Goal: Navigation & Orientation: Find specific page/section

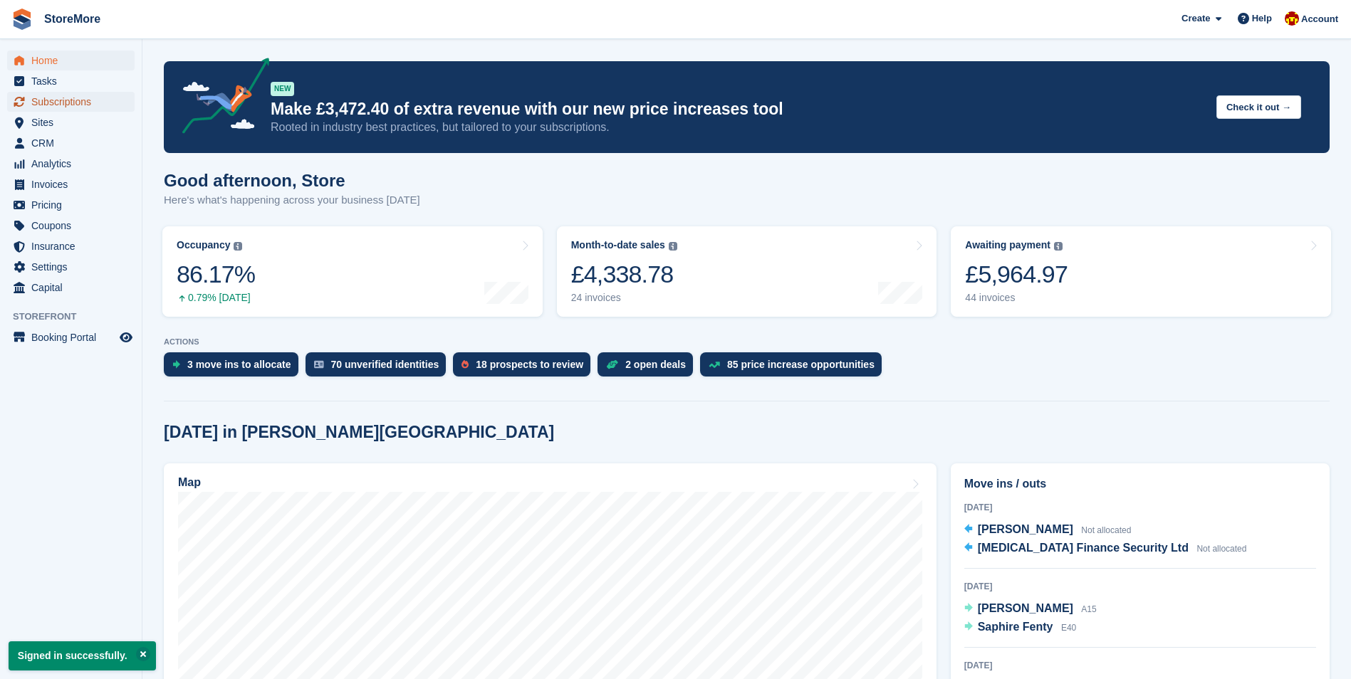
click at [77, 98] on span "Subscriptions" at bounding box center [73, 102] width 85 height 20
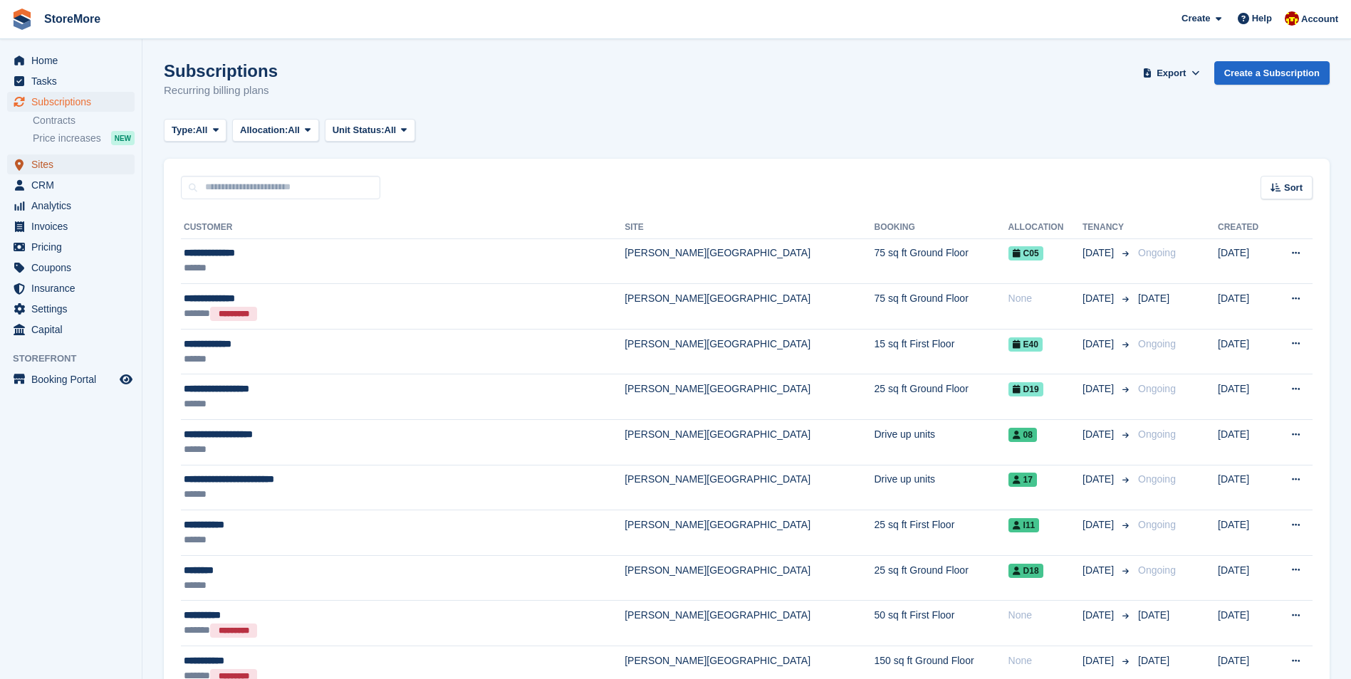
click at [78, 162] on span "Sites" at bounding box center [73, 165] width 85 height 20
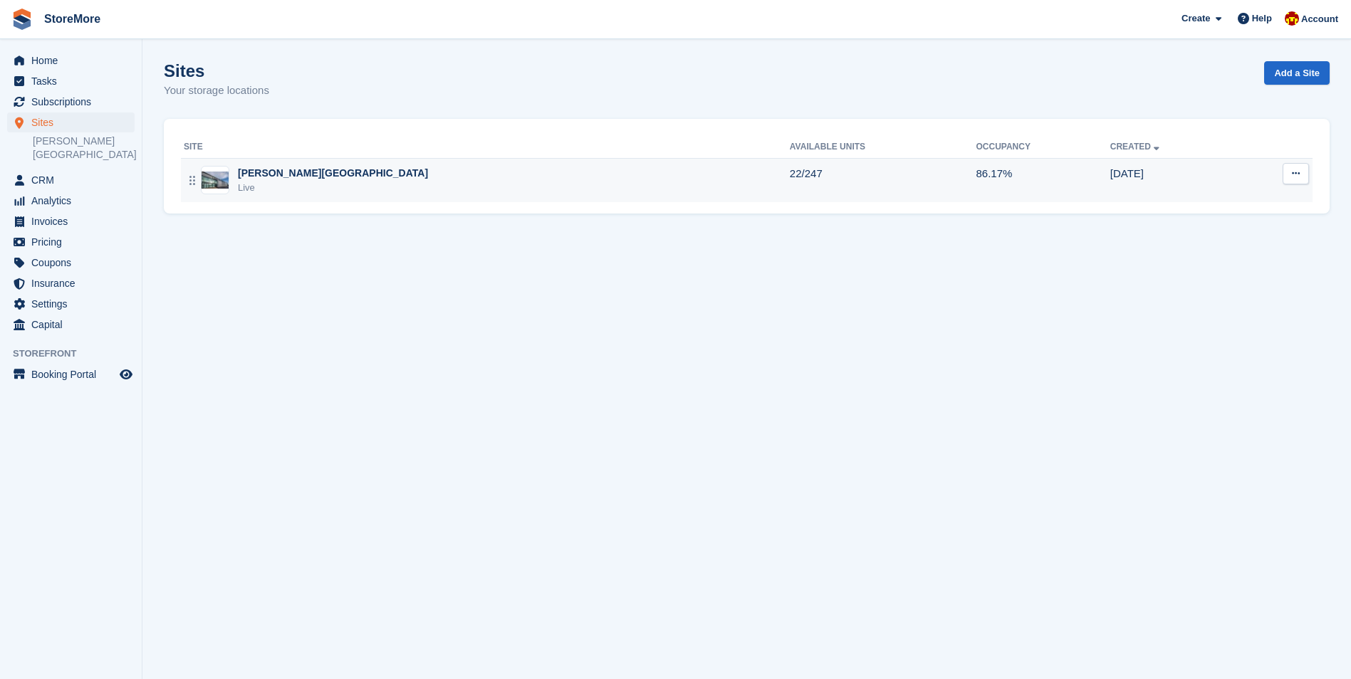
click at [281, 189] on div "Live" at bounding box center [333, 188] width 190 height 14
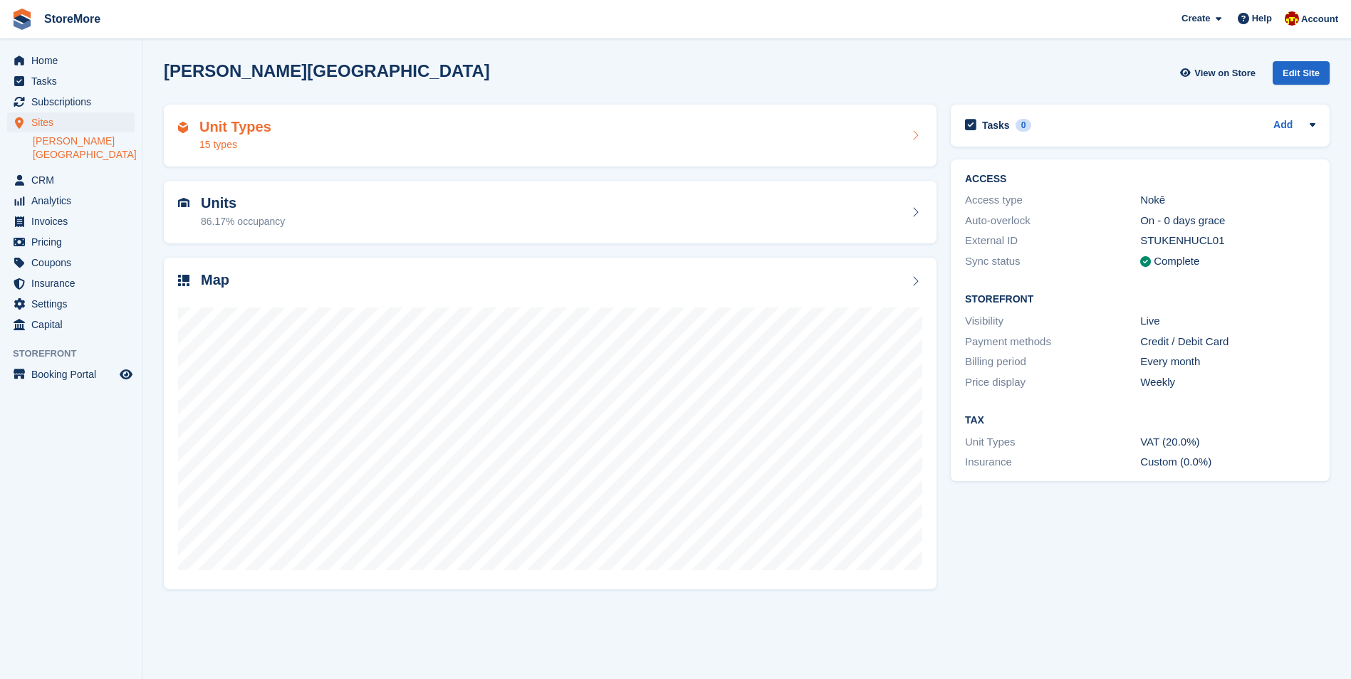
click at [355, 120] on div "Unit Types 15 types" at bounding box center [550, 136] width 744 height 34
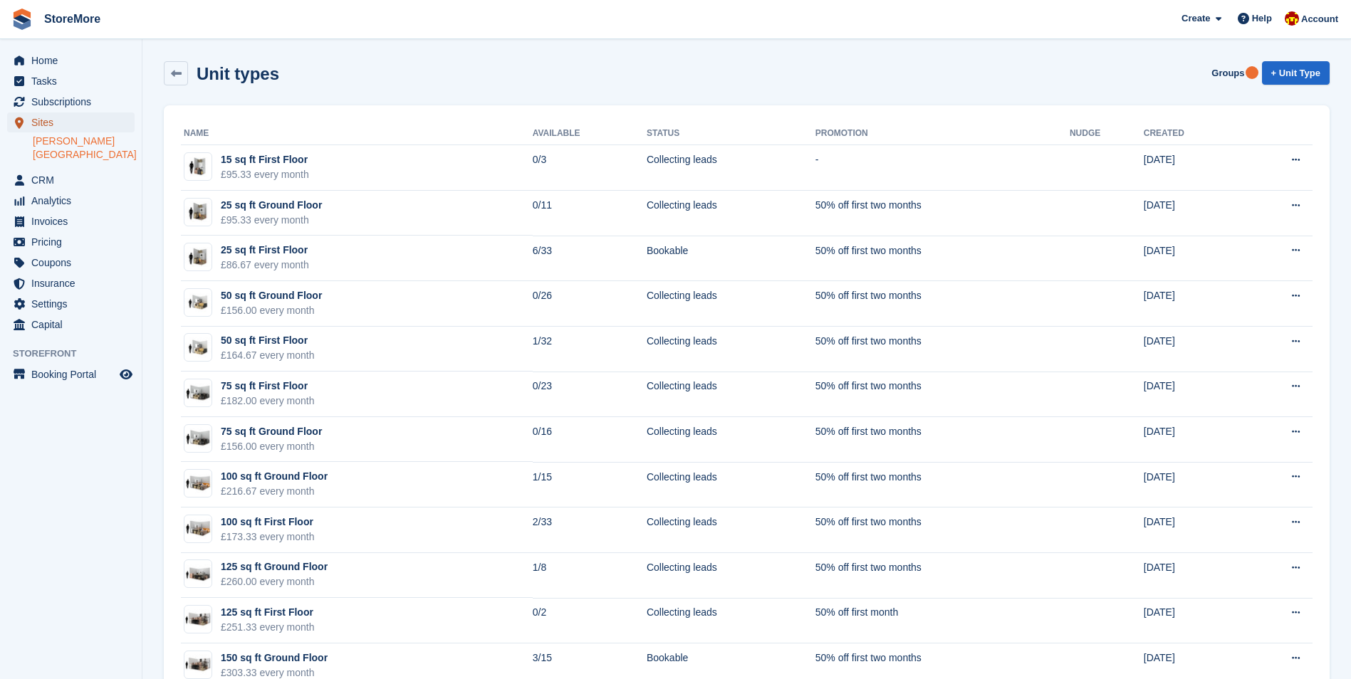
click at [74, 117] on span "Sites" at bounding box center [73, 123] width 85 height 20
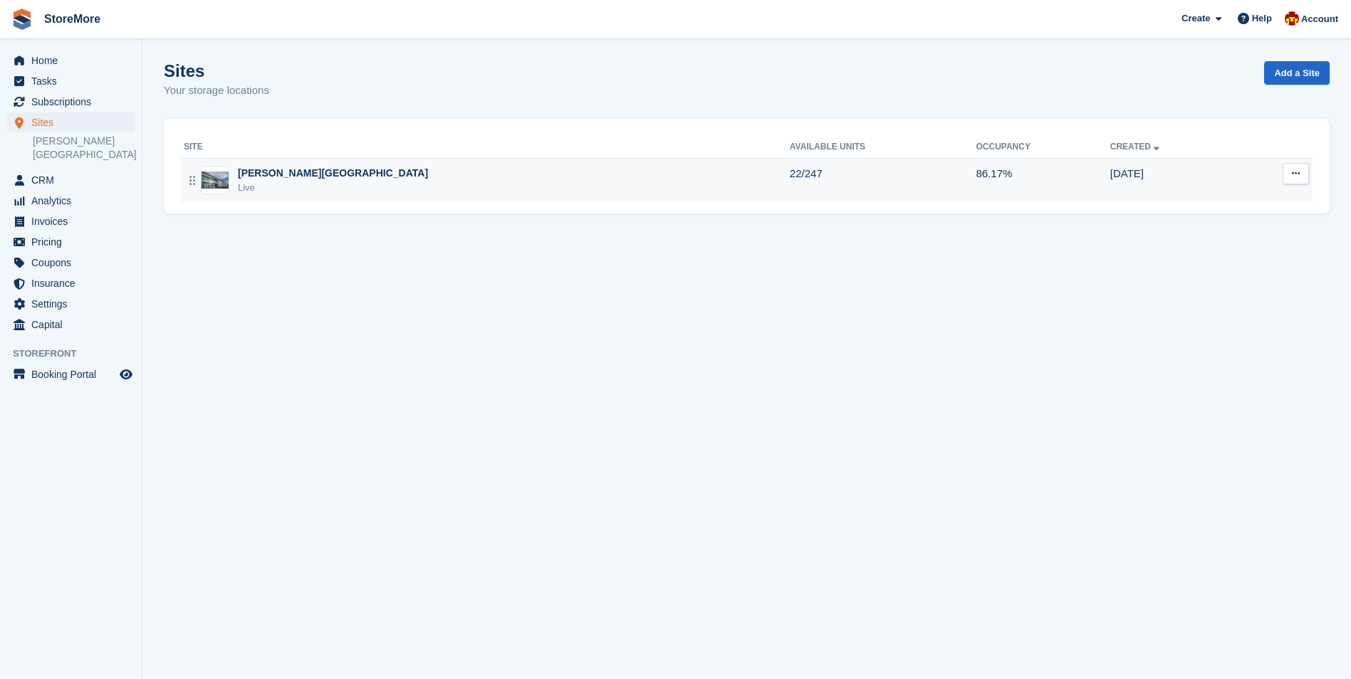
click at [259, 171] on div "[PERSON_NAME][GEOGRAPHIC_DATA]" at bounding box center [333, 173] width 190 height 15
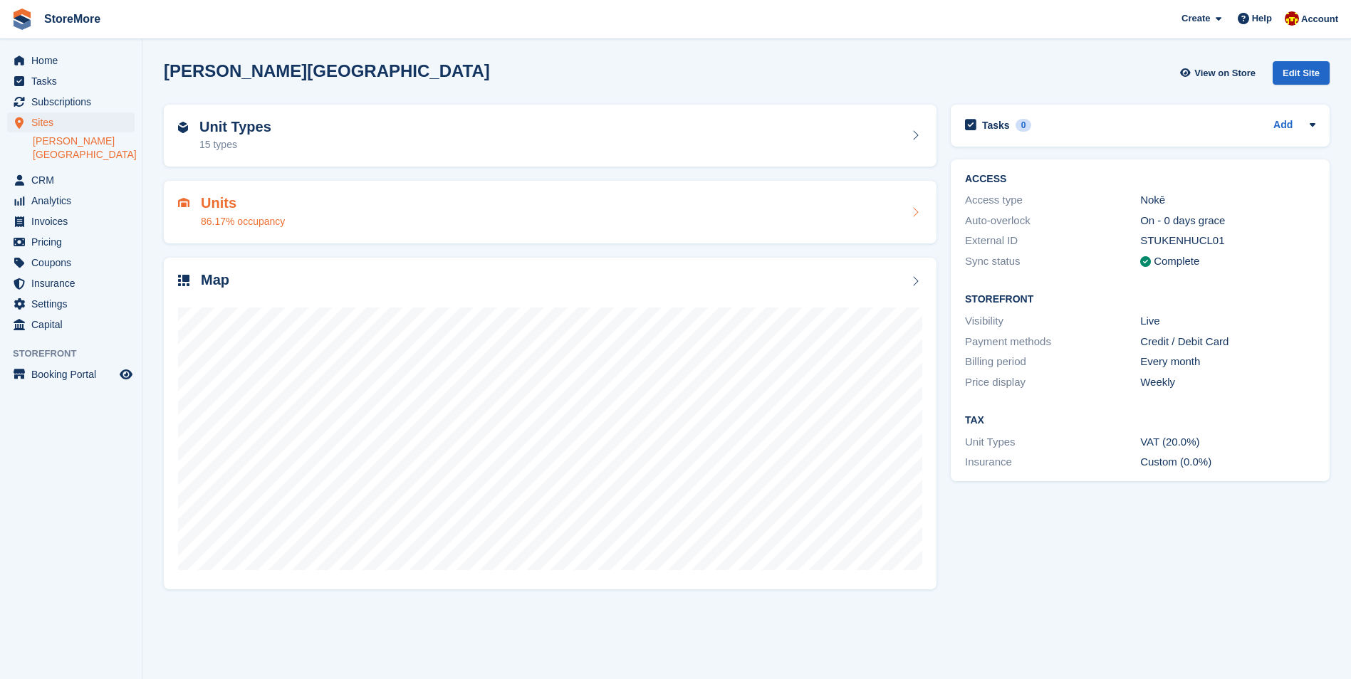
click at [257, 208] on h2 "Units" at bounding box center [243, 203] width 84 height 16
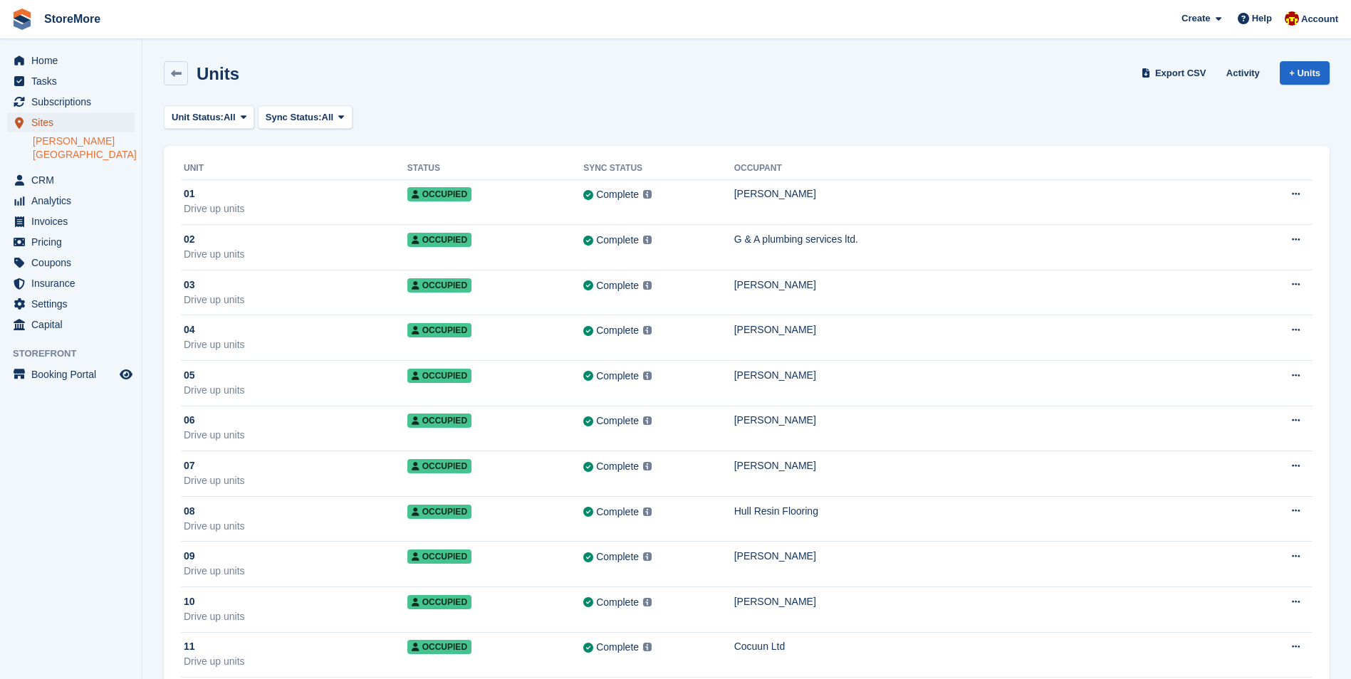
click at [42, 115] on span "Sites" at bounding box center [73, 123] width 85 height 20
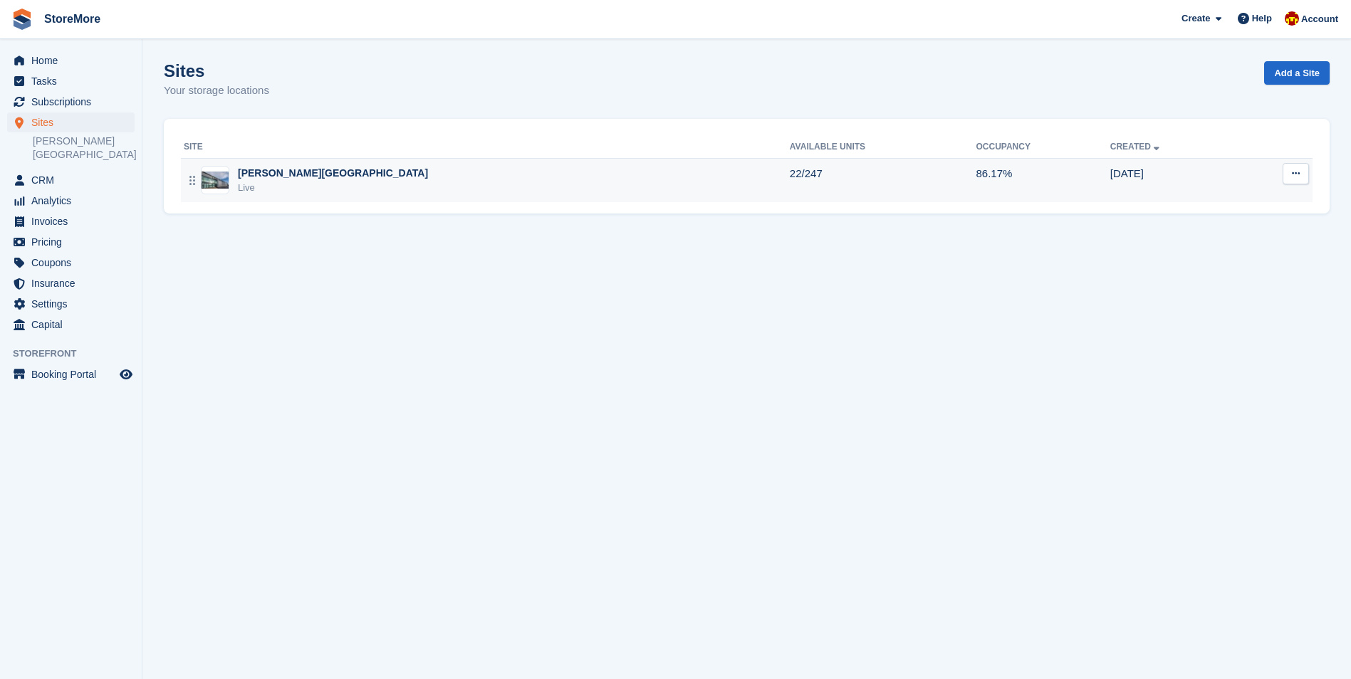
click at [387, 186] on div "Clough Road Live" at bounding box center [487, 180] width 606 height 29
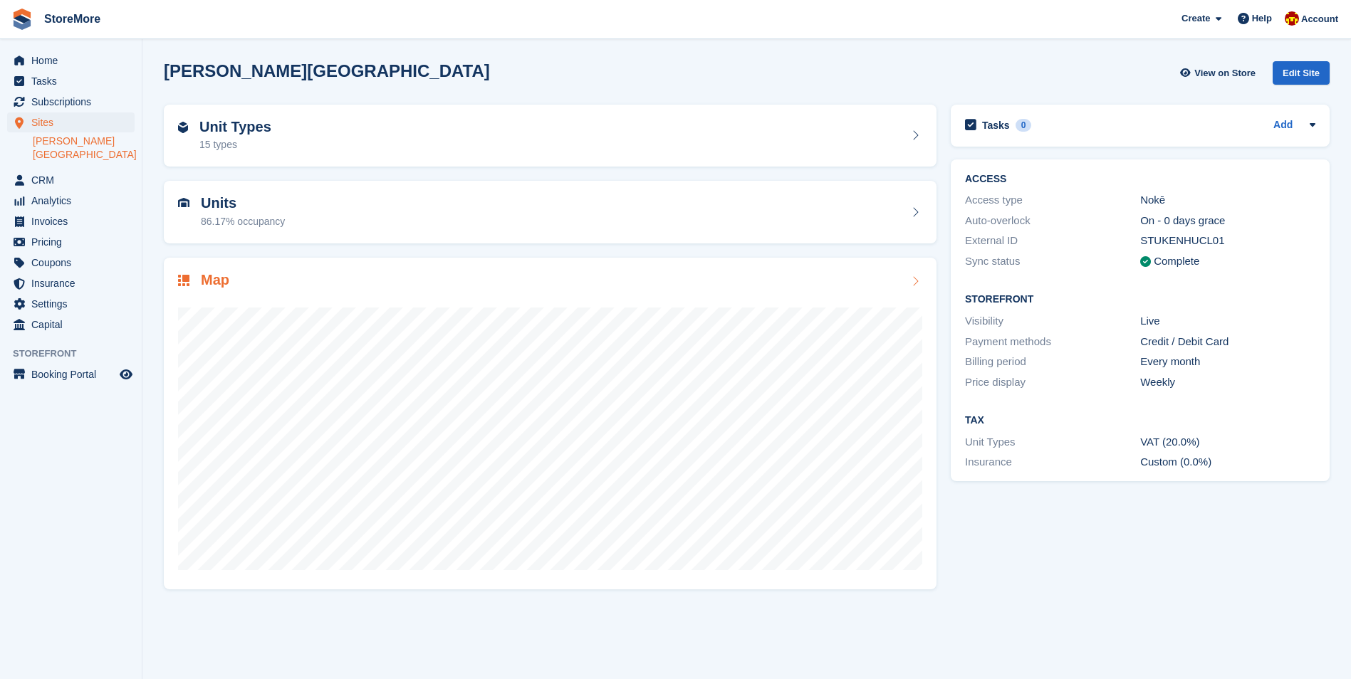
click at [846, 281] on div "Map" at bounding box center [550, 281] width 744 height 19
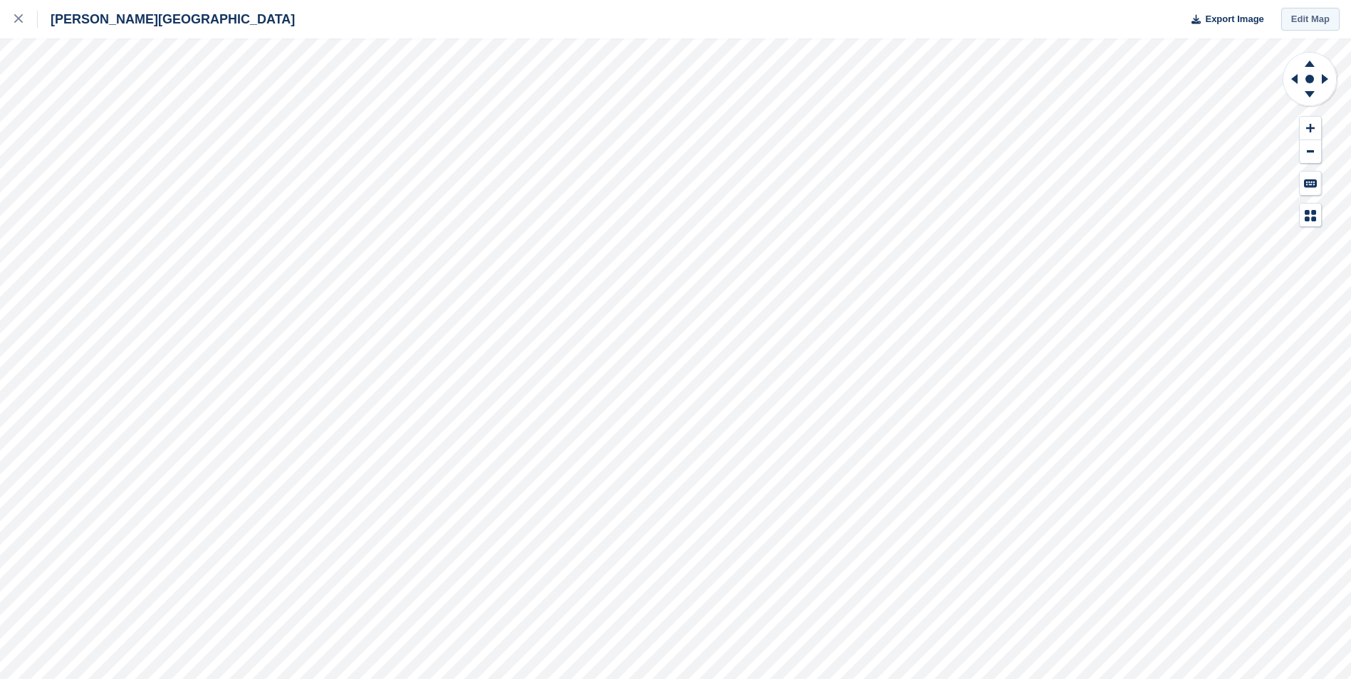
click at [1295, 19] on link "Edit Map" at bounding box center [1310, 20] width 58 height 24
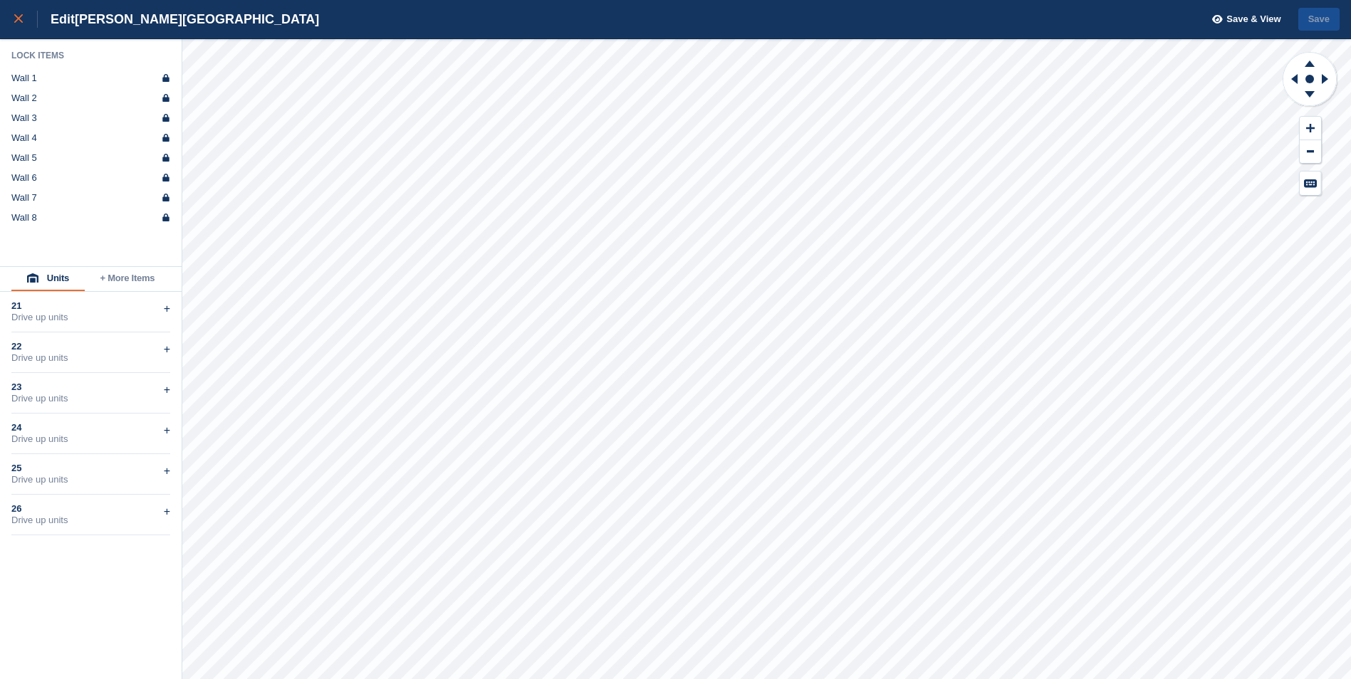
click at [16, 12] on div at bounding box center [26, 19] width 24 height 17
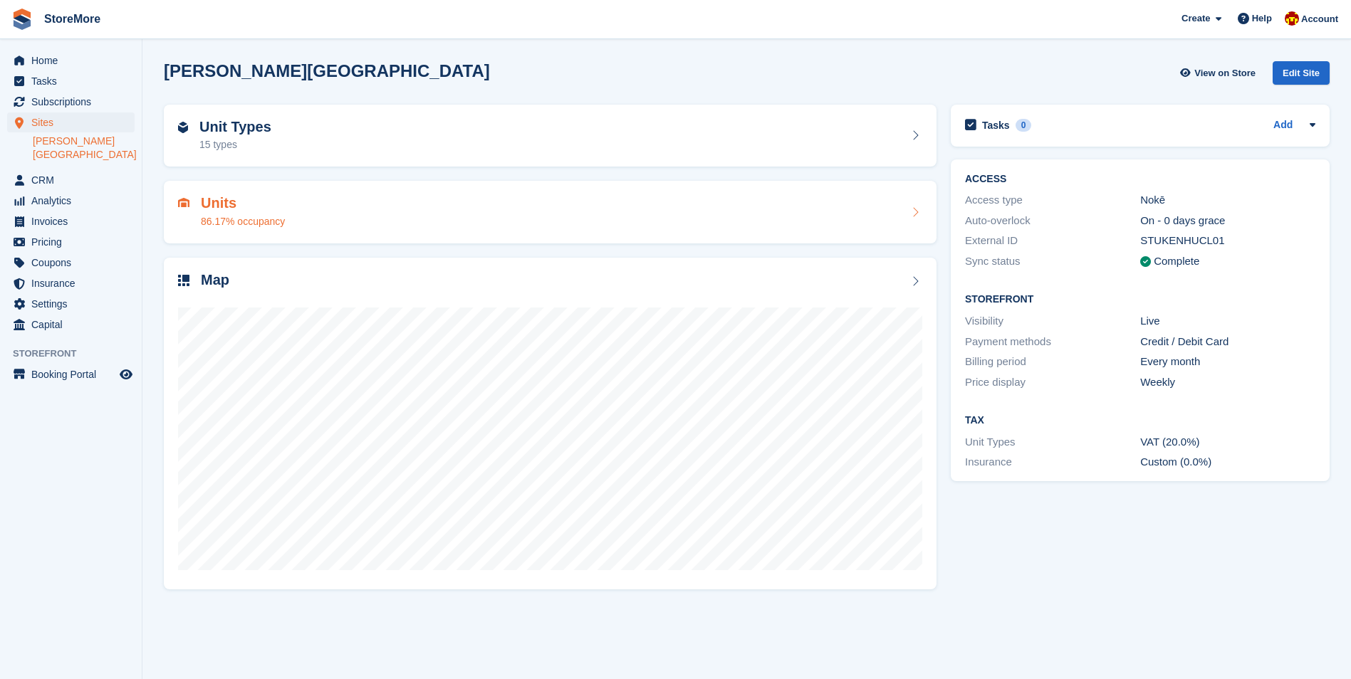
click at [617, 222] on div "Units 86.17% occupancy" at bounding box center [550, 212] width 744 height 34
click at [601, 222] on div "Units 86.17% occupancy" at bounding box center [550, 212] width 744 height 34
